Goal: Task Accomplishment & Management: Complete application form

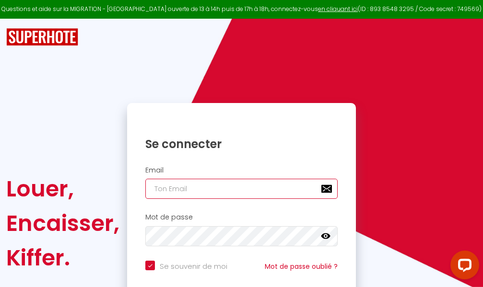
click at [231, 189] on input "email" at bounding box center [241, 189] width 192 height 20
type input "m"
checkbox input "true"
type input "ma"
checkbox input "true"
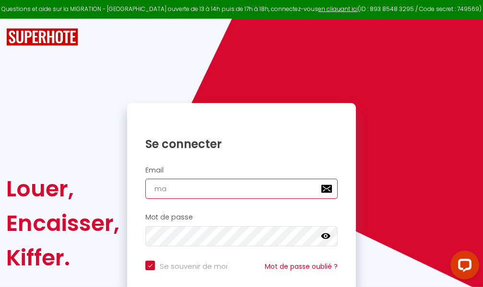
type input "mar"
checkbox input "true"
type input "marc"
checkbox input "true"
type input "marcd"
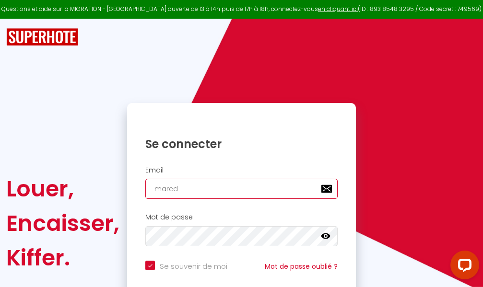
checkbox input "true"
type input "marcdp"
checkbox input "true"
type input "marcdpo"
checkbox input "true"
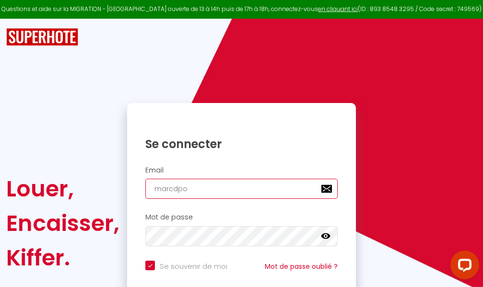
type input "marcdpoz"
checkbox input "true"
type input "marcdpoz."
checkbox input "true"
type input "marcdpoz.l"
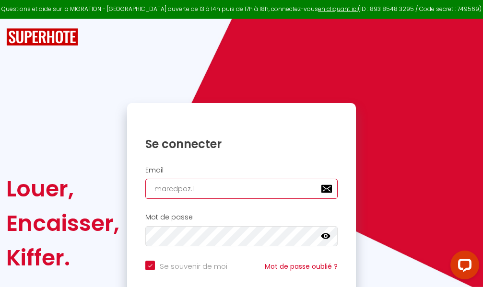
checkbox input "true"
type input "marcdpoz.lo"
checkbox input "true"
type input "marcdpoz.loc"
checkbox input "true"
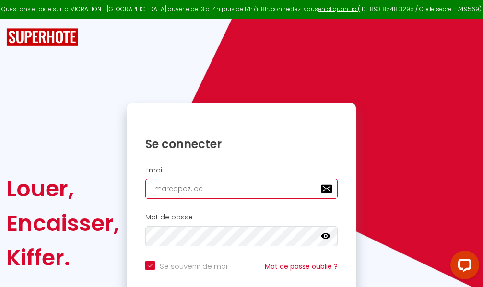
type input "marcdpoz.loca"
checkbox input "true"
type input "marcdpoz.locat"
checkbox input "true"
type input "marcdpoz.locati"
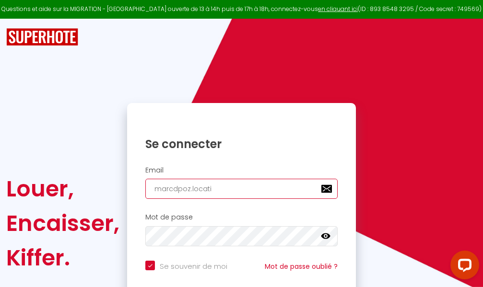
checkbox input "true"
type input "marcdpoz.locatio"
checkbox input "true"
type input "marcdpoz.location"
checkbox input "true"
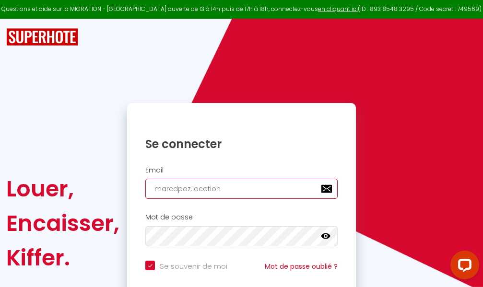
type input "marcdpoz.location@"
checkbox input "true"
type input "marcdpoz.location@g"
checkbox input "true"
type input "marcdpoz.location@gm"
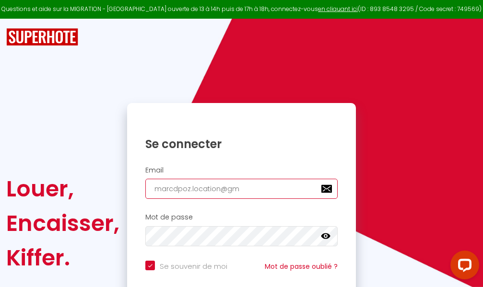
checkbox input "true"
type input "marcdpoz.location@gma"
checkbox input "true"
type input "marcdpoz.location@gmai"
checkbox input "true"
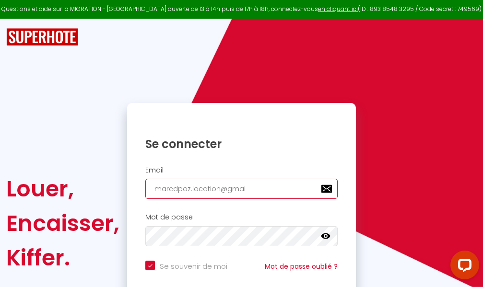
type input "[EMAIL_ADDRESS]"
checkbox input "true"
type input "[EMAIL_ADDRESS]."
checkbox input "true"
type input "marcdpoz.location@gmail.c"
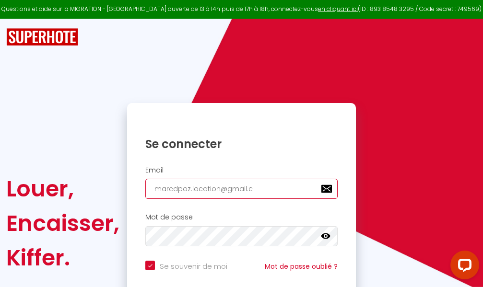
checkbox input "true"
type input "[EMAIL_ADDRESS][DOMAIN_NAME]"
checkbox input "true"
type input "[EMAIL_ADDRESS][DOMAIN_NAME]"
checkbox input "true"
